Goal: Register for event/course

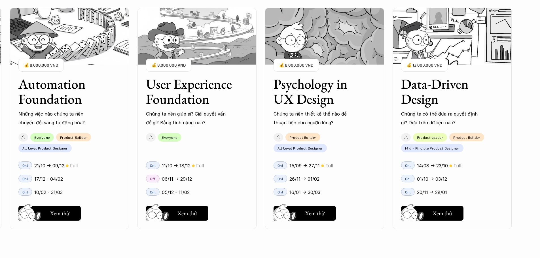
scroll to position [737, 0]
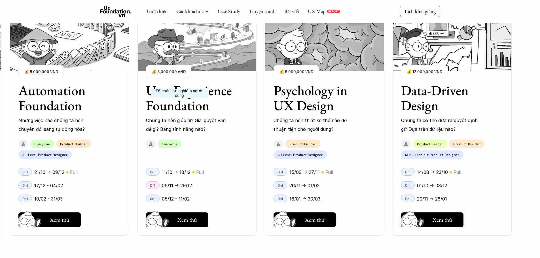
click at [179, 113] on h3 "User Experience Foundation" at bounding box center [190, 98] width 88 height 30
click at [188, 220] on h5 "Xem thử" at bounding box center [187, 221] width 20 height 8
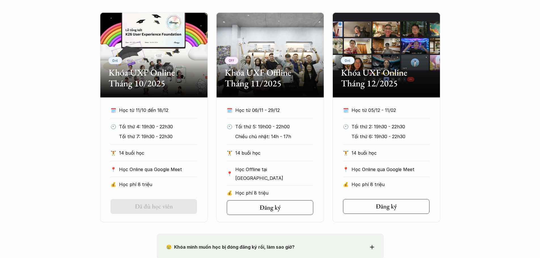
scroll to position [283, 0]
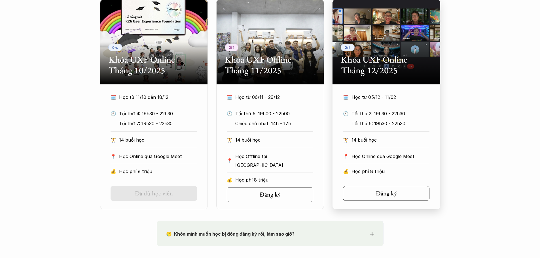
click at [382, 105] on div "🗓️ Học từ 05/12 - 11/02" at bounding box center [386, 99] width 86 height 12
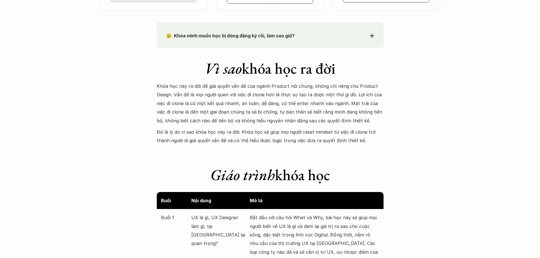
scroll to position [623, 0]
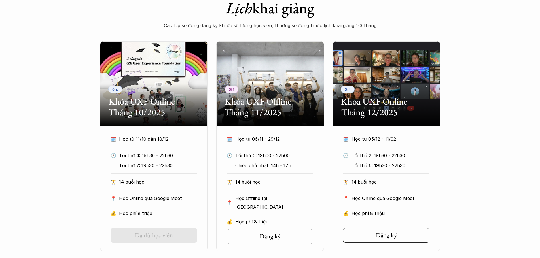
scroll to position [255, 0]
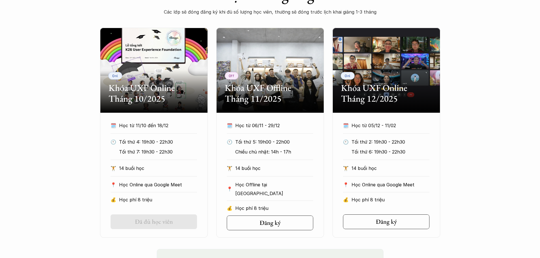
click at [213, 116] on div "Onl Khóa UXF Online Tháng 10/2025 🗓️ Học từ 11/10 đến 18/12 🕙 Tối thứ 4: 19h30 …" at bounding box center [270, 133] width 340 height 210
click at [393, 221] on h5 "Đăng ký" at bounding box center [384, 221] width 21 height 7
click at [493, 113] on div "Onl Khóa UXF Online Tháng 10/2025 🗓️ Học từ 11/10 đến 18/12 🕙 Tối thứ 4: 19h30 …" at bounding box center [270, 133] width 540 height 210
click at [52, 159] on div "Onl Khóa UXF Online Tháng 10/2025 🗓️ Học từ 11/10 đến 18/12 🕙 Tối thứ 4: 19h30 …" at bounding box center [270, 133] width 540 height 210
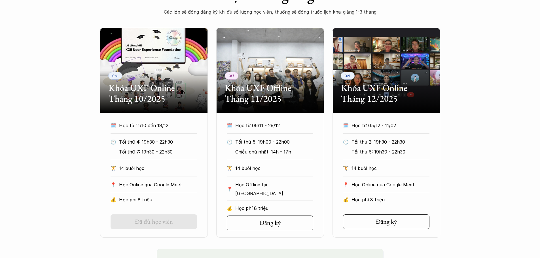
click at [476, 126] on div "Onl Khóa UXF Online Tháng 10/2025 🗓️ Học từ 11/10 đến 18/12 🕙 Tối thứ 4: 19h30 …" at bounding box center [270, 133] width 540 height 210
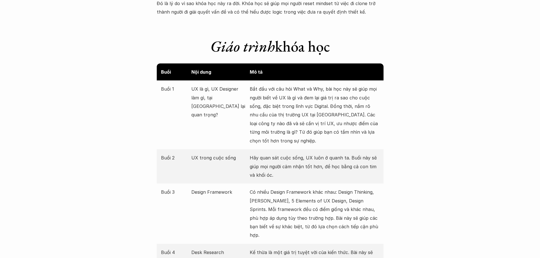
scroll to position [623, 0]
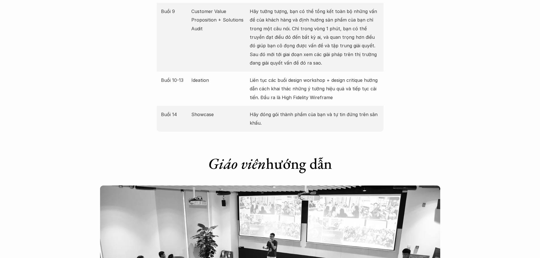
scroll to position [1020, 0]
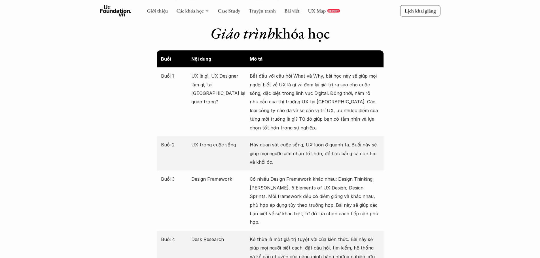
scroll to position [652, 0]
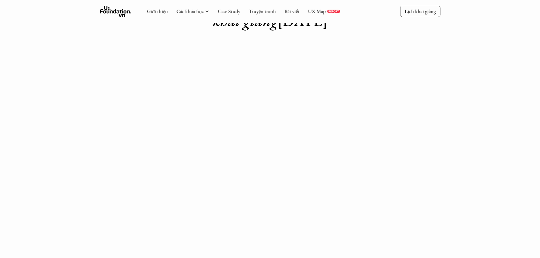
scroll to position [46, 0]
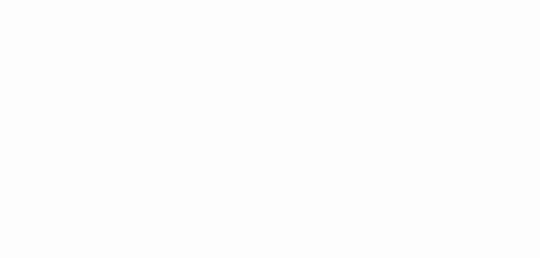
scroll to position [700, 0]
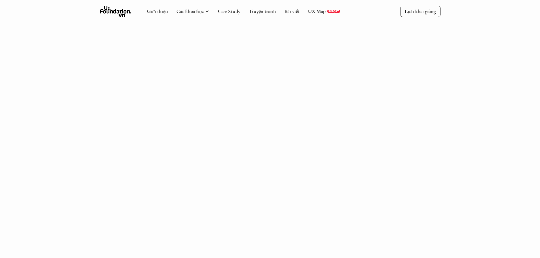
scroll to position [133, 0]
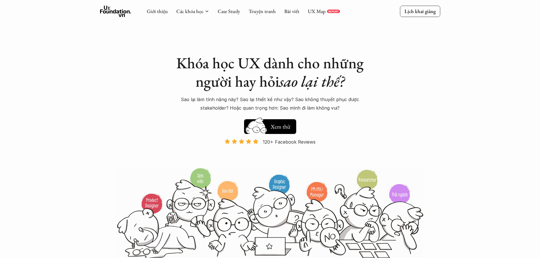
scroll to position [737, 0]
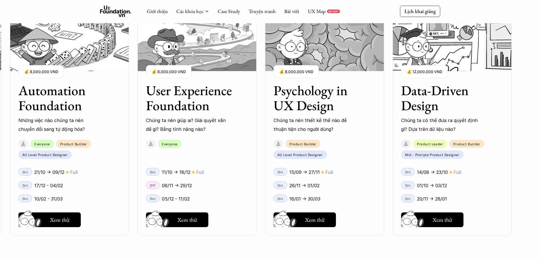
click at [496, 134] on div "Data-Driven Design Chúng ta có thể đưa ra quyết định gì? Dựa trên dữ liệu nào? …" at bounding box center [451, 124] width 119 height 221
